Goal: Information Seeking & Learning: Learn about a topic

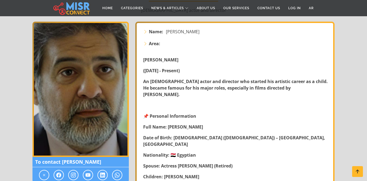
scroll to position [81, 0]
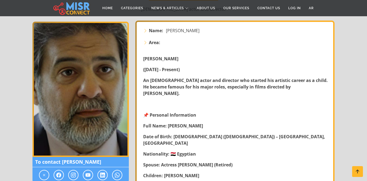
click at [224, 87] on strong "An [DEMOGRAPHIC_DATA] actor and director who started his artistic career as a c…" at bounding box center [235, 86] width 185 height 19
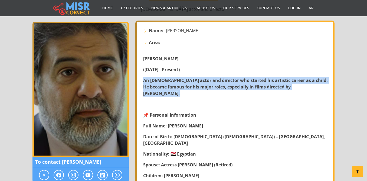
click at [225, 101] on p at bounding box center [235, 104] width 185 height 7
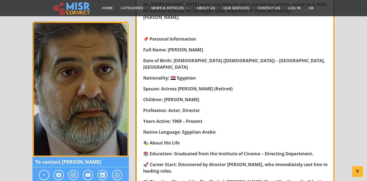
scroll to position [157, 0]
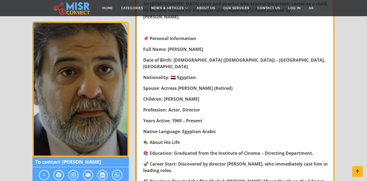
click at [176, 96] on strong "Children: [PERSON_NAME]" at bounding box center [171, 99] width 56 height 6
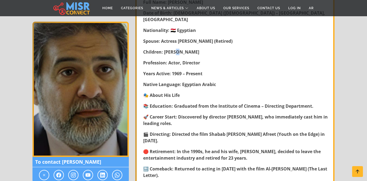
scroll to position [205, 0]
